Goal: Transaction & Acquisition: Download file/media

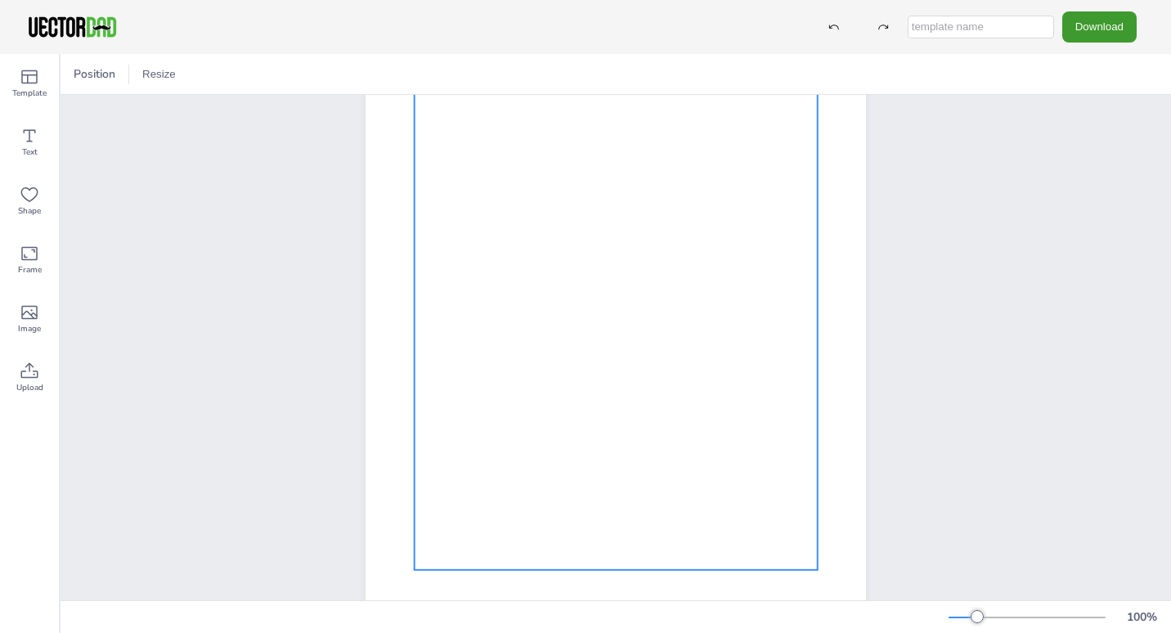
scroll to position [149, 0]
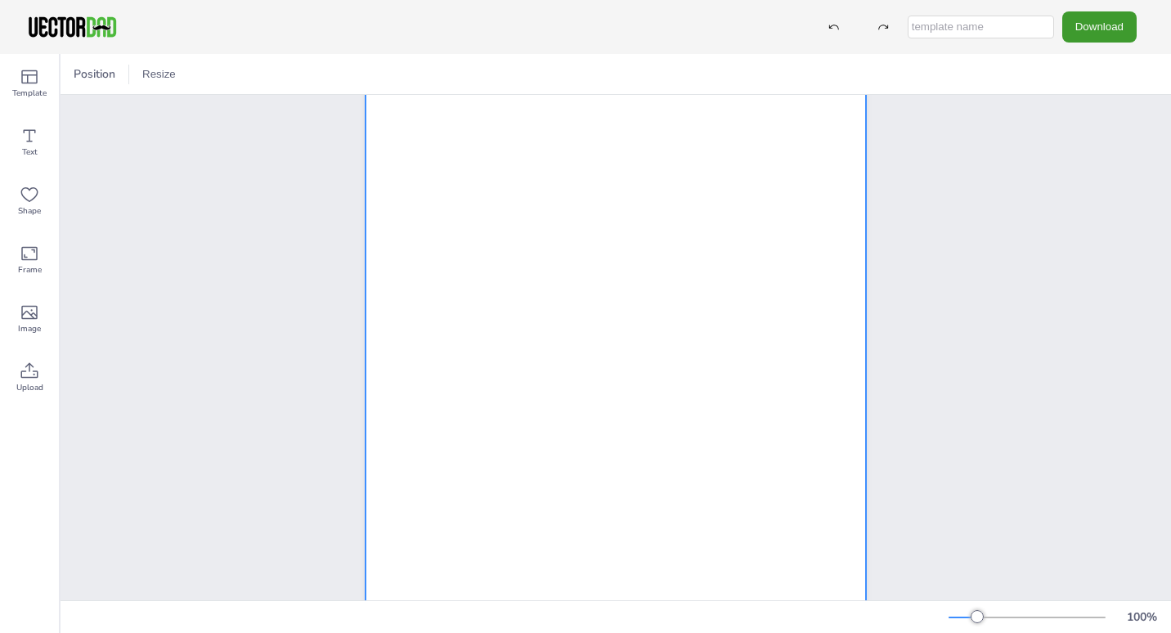
click at [812, 521] on div at bounding box center [615, 294] width 500 height 647
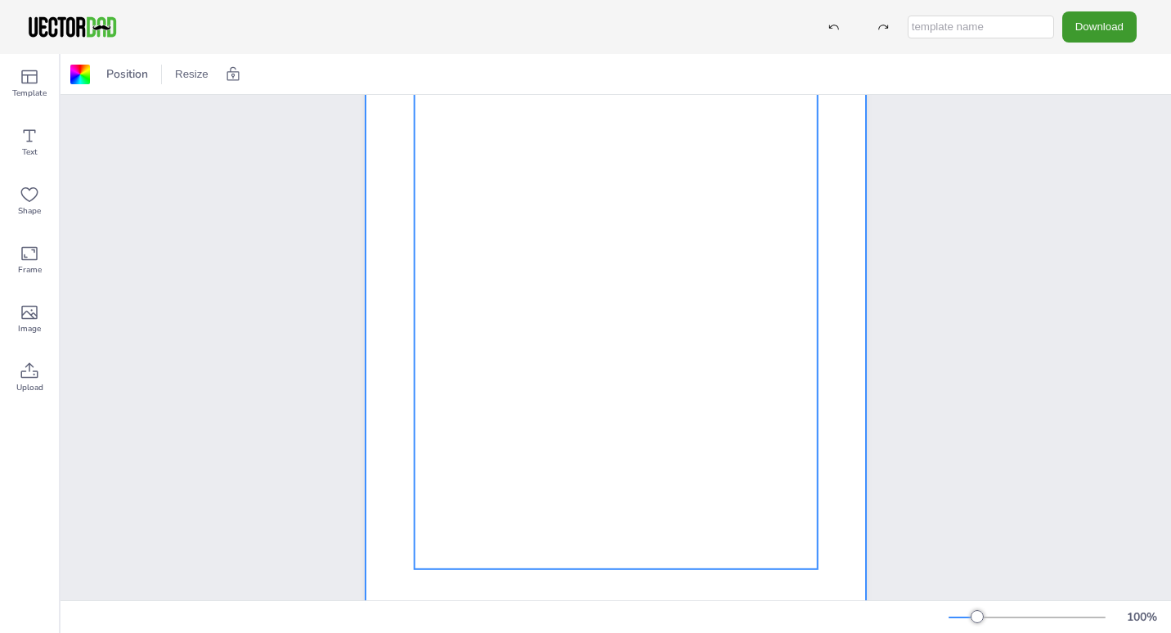
click at [675, 449] on div at bounding box center [616, 306] width 403 height 526
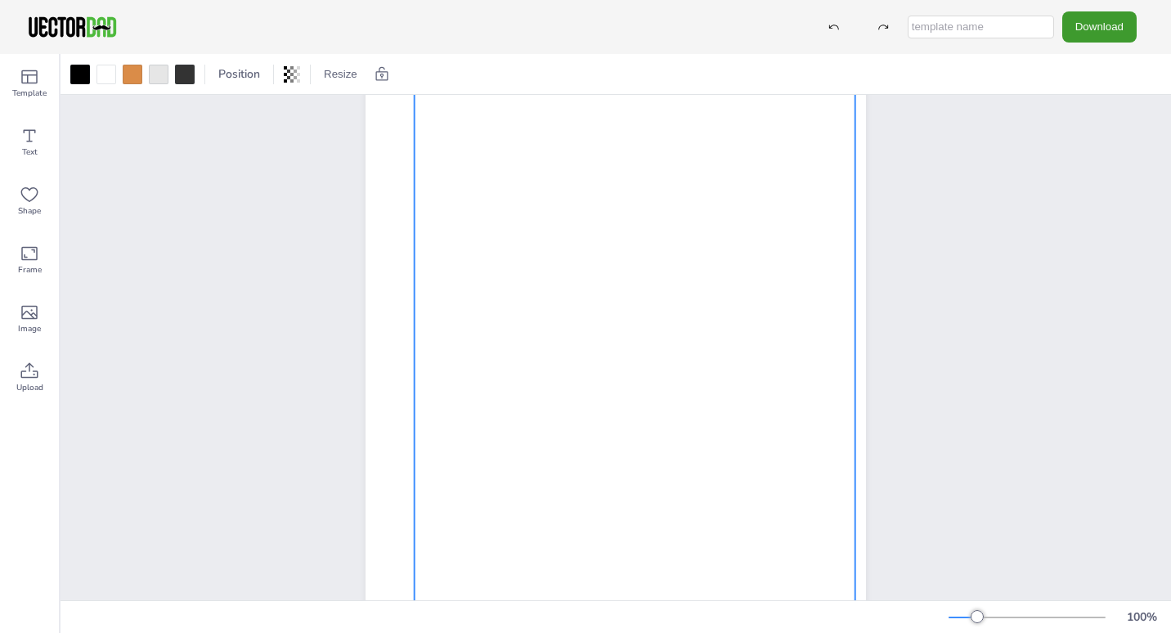
drag, startPoint x: 805, startPoint y: 571, endPoint x: 843, endPoint y: 605, distance: 50.9
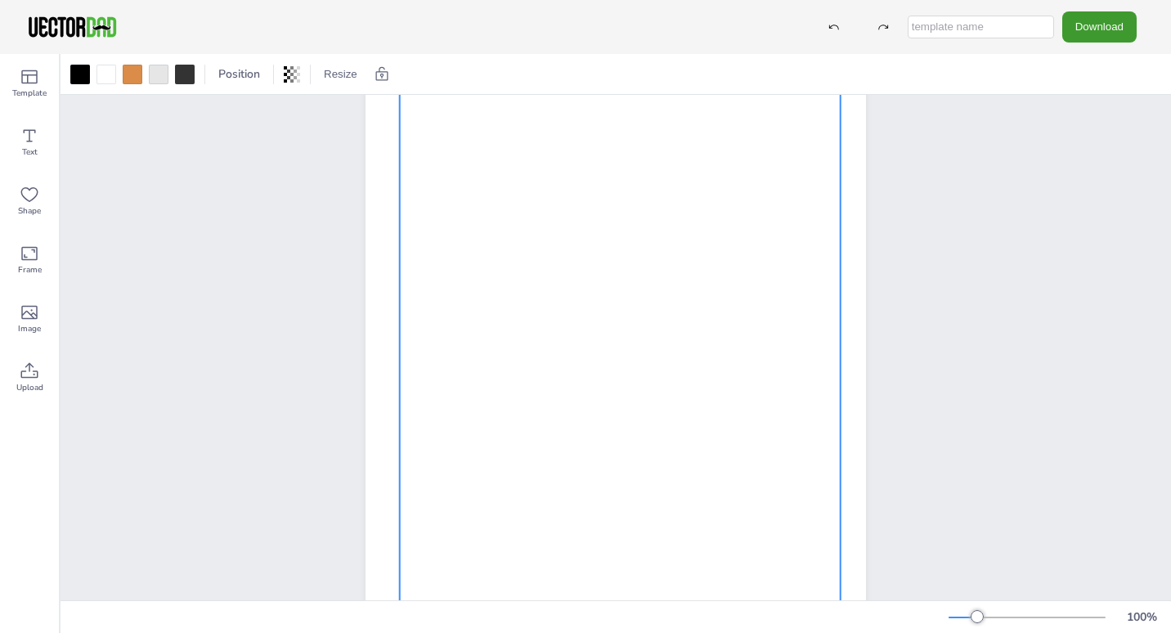
drag, startPoint x: 843, startPoint y: 605, endPoint x: 442, endPoint y: 323, distance: 490.7
click at [442, 323] on div at bounding box center [620, 317] width 441 height 575
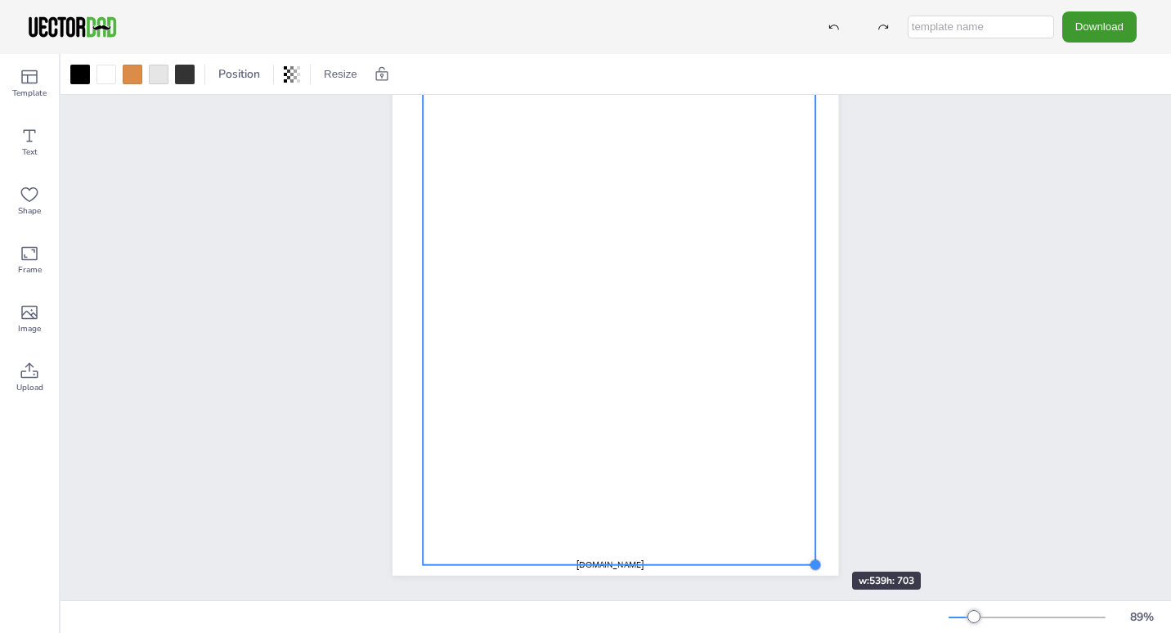
scroll to position [132, 0]
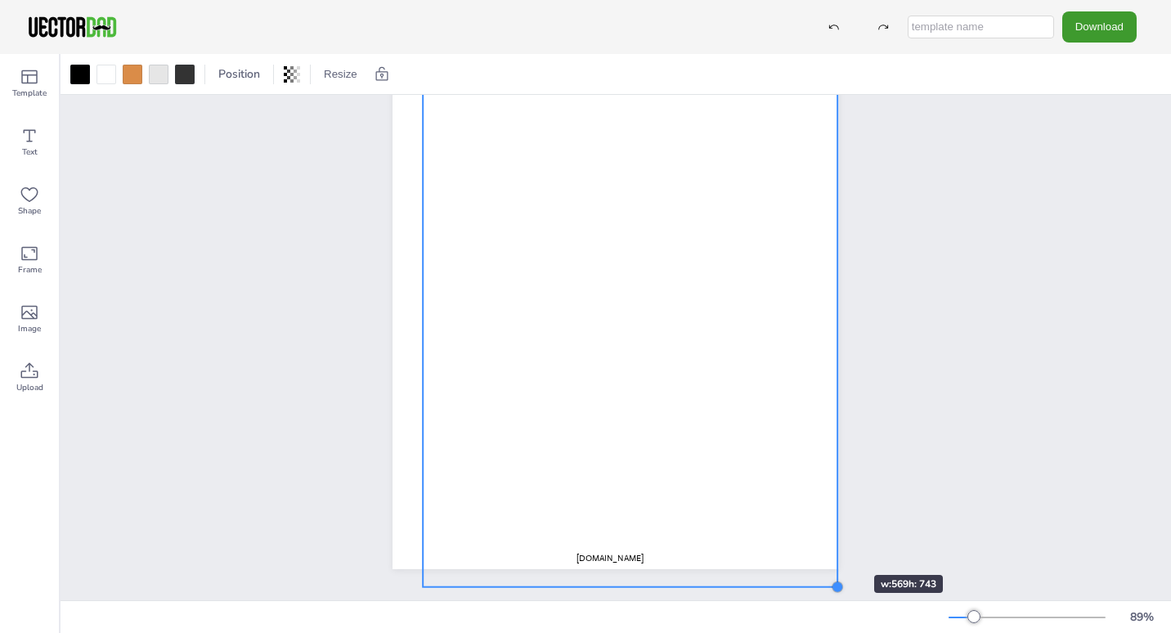
drag, startPoint x: 803, startPoint y: 542, endPoint x: 825, endPoint y: 545, distance: 22.3
click at [825, 545] on div "[DOMAIN_NAME] MEDICATION LOG" at bounding box center [615, 281] width 446 height 576
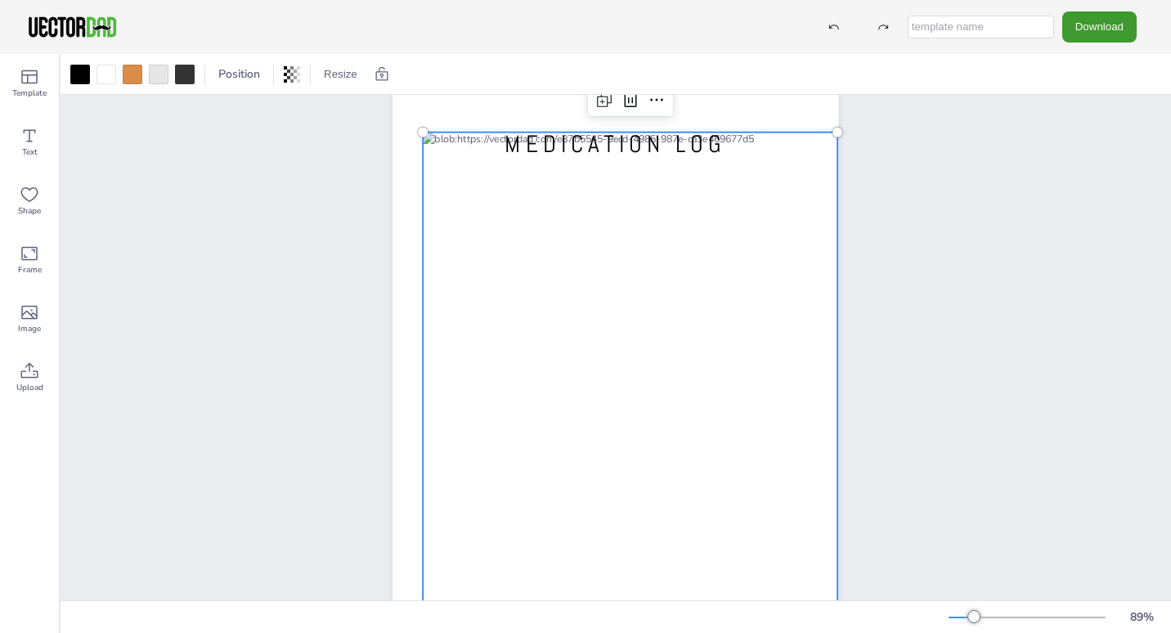
scroll to position [0, 0]
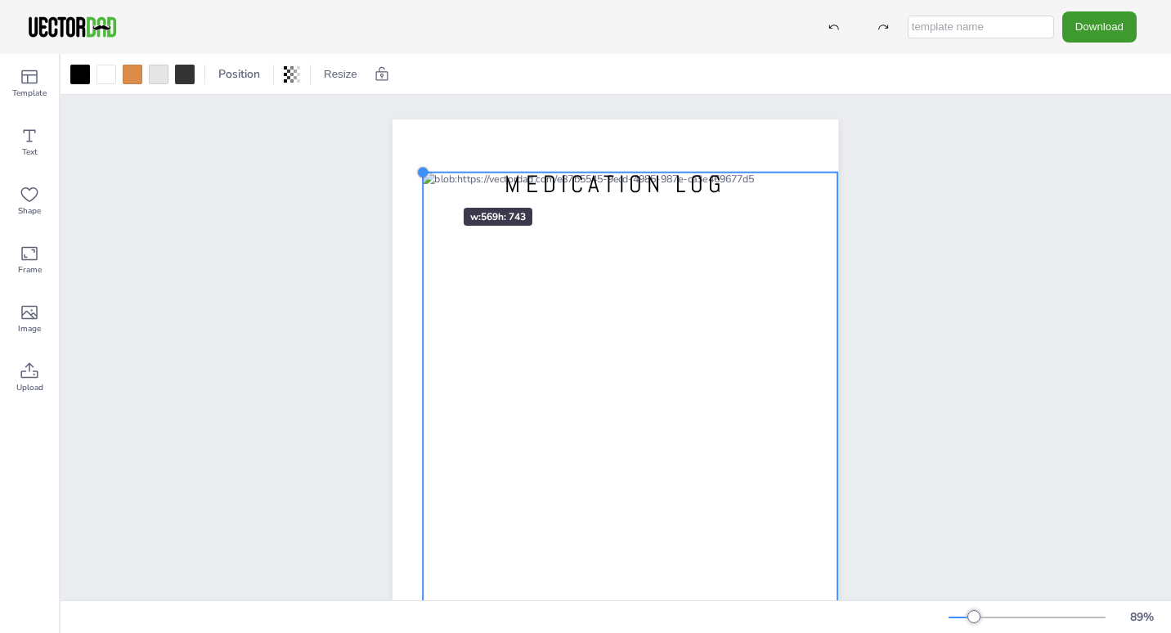
click at [417, 178] on div at bounding box center [423, 172] width 13 height 13
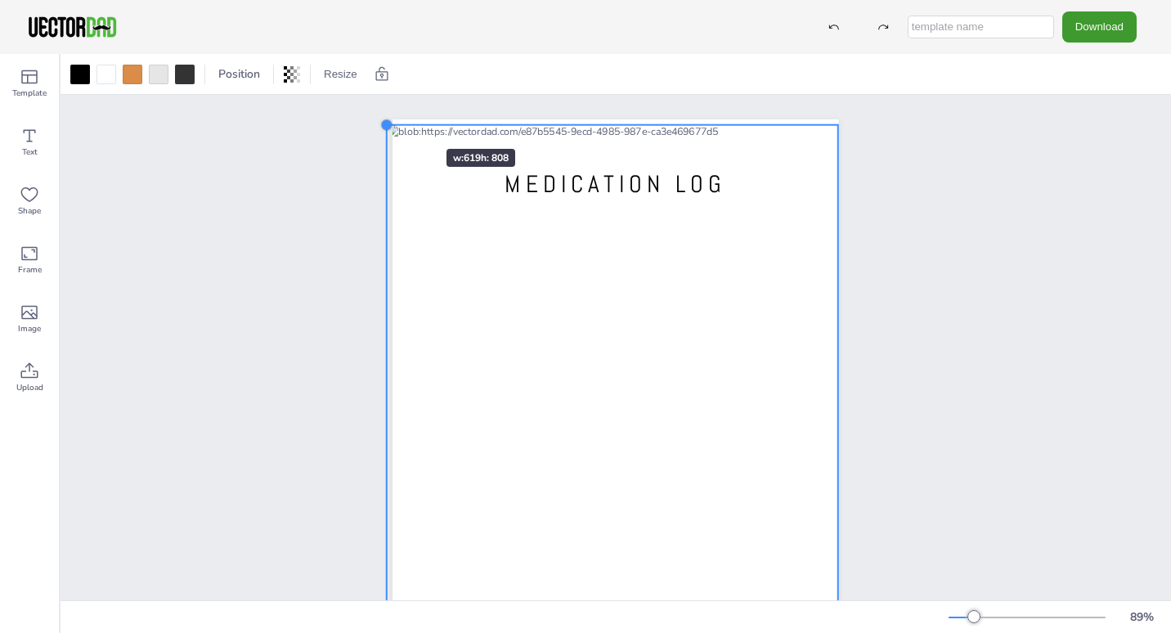
drag, startPoint x: 415, startPoint y: 167, endPoint x: 396, endPoint y: 114, distance: 56.4
click at [396, 114] on div "[DOMAIN_NAME] MEDICATION LOG" at bounding box center [615, 408] width 495 height 626
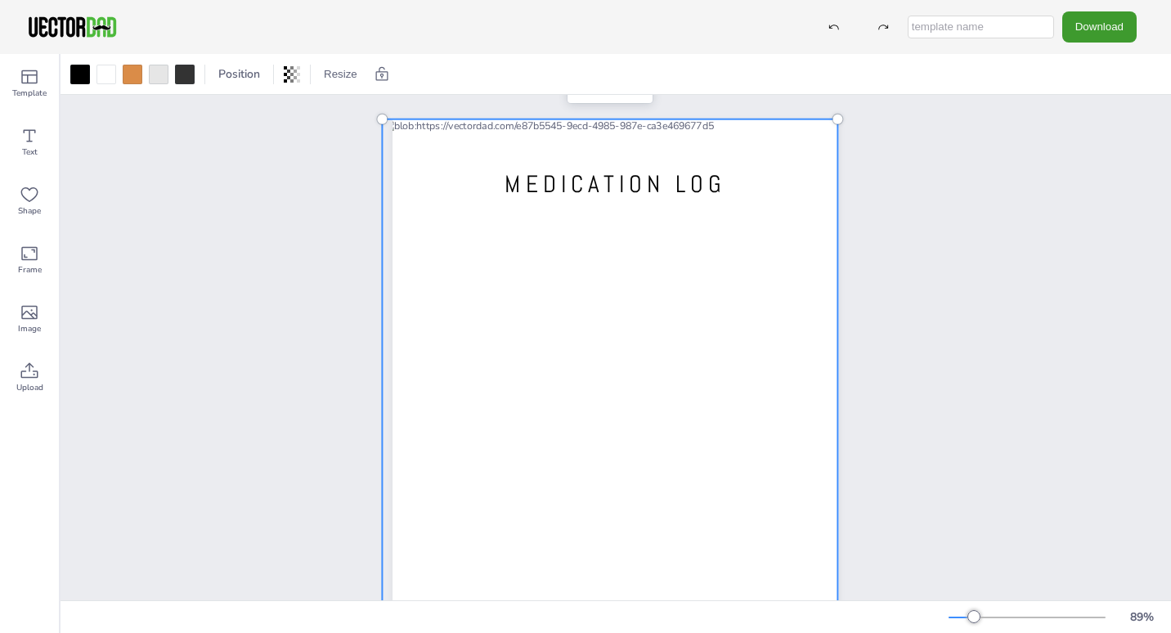
click at [396, 114] on div "[DOMAIN_NAME] MEDICATION LOG" at bounding box center [615, 408] width 495 height 626
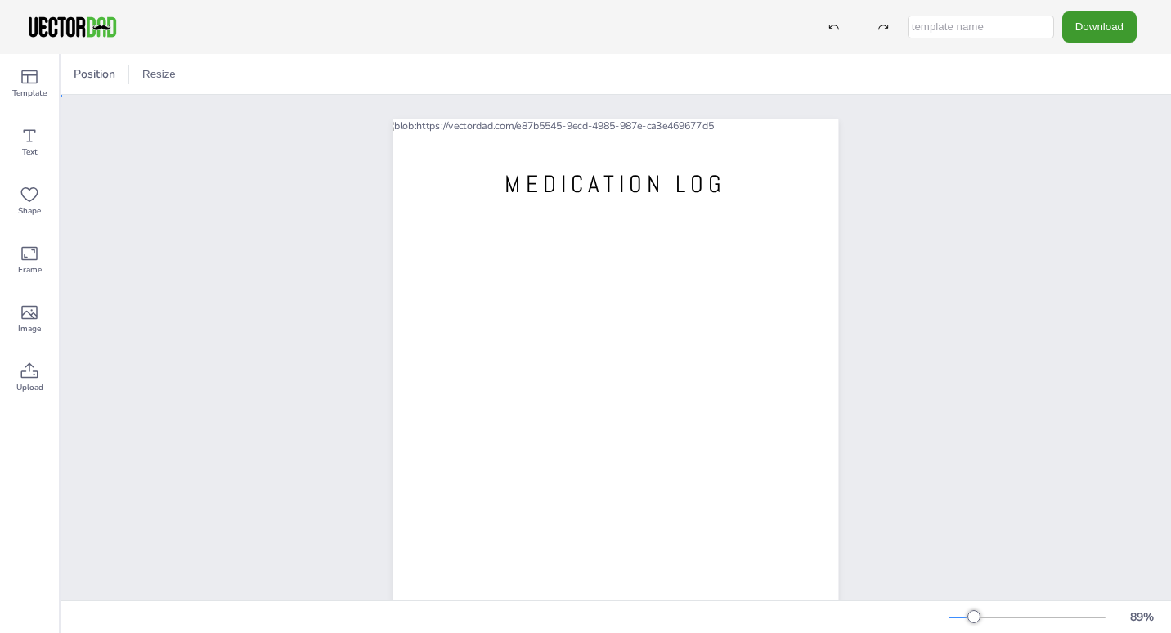
click at [396, 114] on div "[DOMAIN_NAME] MEDICATION LOG" at bounding box center [615, 408] width 495 height 626
click at [1088, 32] on button "Download" at bounding box center [1099, 26] width 74 height 30
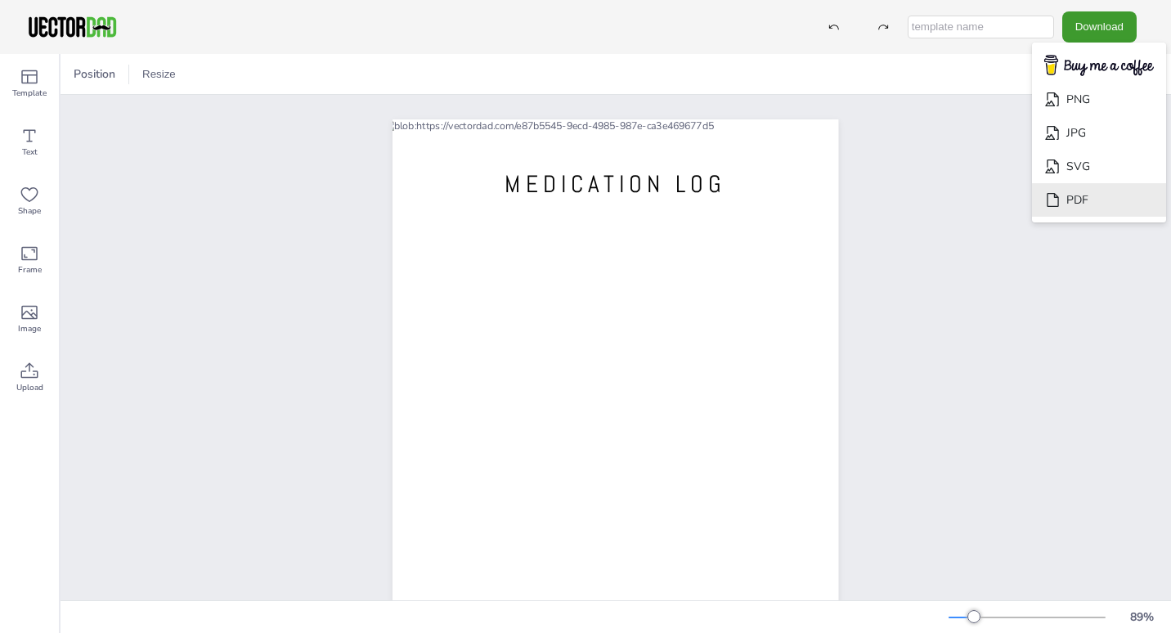
click at [1083, 198] on li "PDF" at bounding box center [1099, 200] width 134 height 34
